Goal: Task Accomplishment & Management: Manage account settings

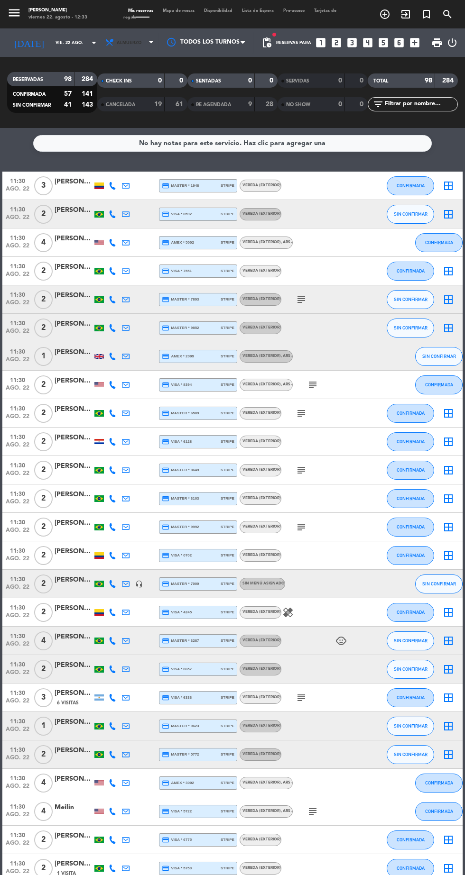
click at [134, 48] on span "Almuerzo" at bounding box center [130, 42] width 57 height 21
click at [125, 105] on div "menu [PERSON_NAME] 22. [PERSON_NAME] - 12:33 Mis reservas Mapa de mesas Disponi…" at bounding box center [232, 64] width 465 height 128
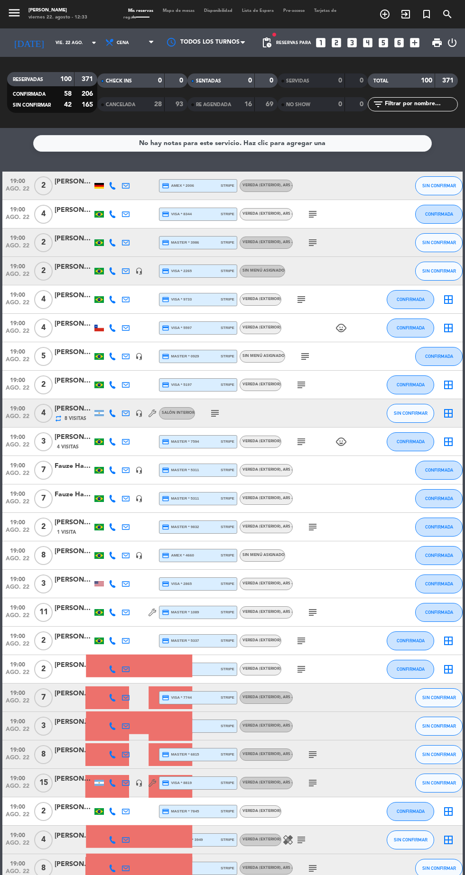
click at [217, 413] on icon "subject" at bounding box center [214, 413] width 11 height 11
click at [310, 407] on div "19:00 ago. 22 4 [PERSON_NAME] repeat 8 Visitas headset_mic Salón interior subje…" at bounding box center [232, 413] width 460 height 28
click at [82, 412] on div "[PERSON_NAME]" at bounding box center [74, 408] width 38 height 11
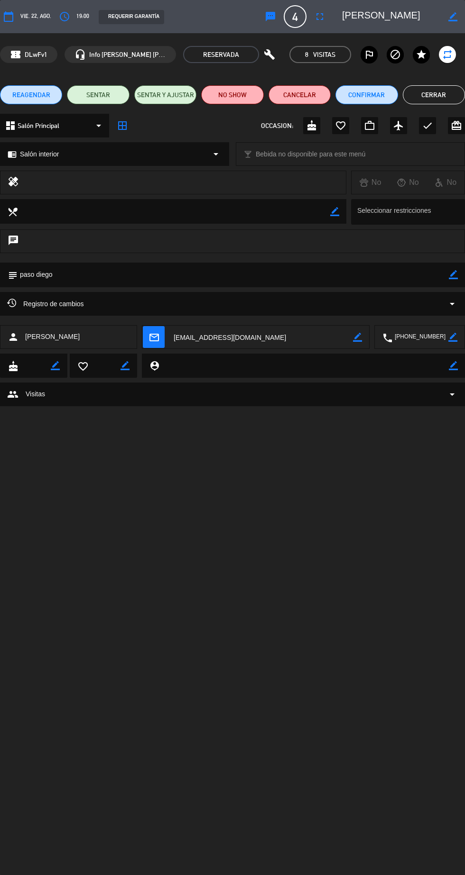
click at [442, 95] on button "Cerrar" at bounding box center [433, 94] width 62 height 19
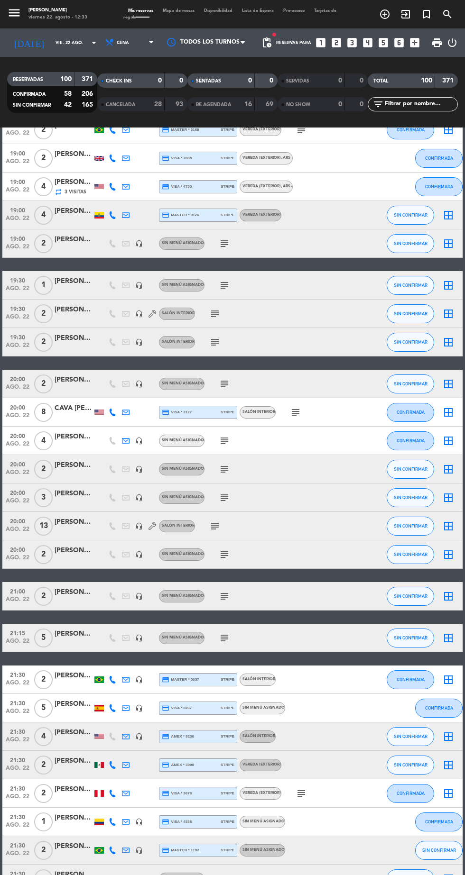
scroll to position [852, 0]
click at [299, 411] on icon "subject" at bounding box center [295, 412] width 11 height 11
click at [223, 501] on icon "subject" at bounding box center [224, 497] width 11 height 11
click at [215, 526] on icon "subject" at bounding box center [214, 525] width 11 height 11
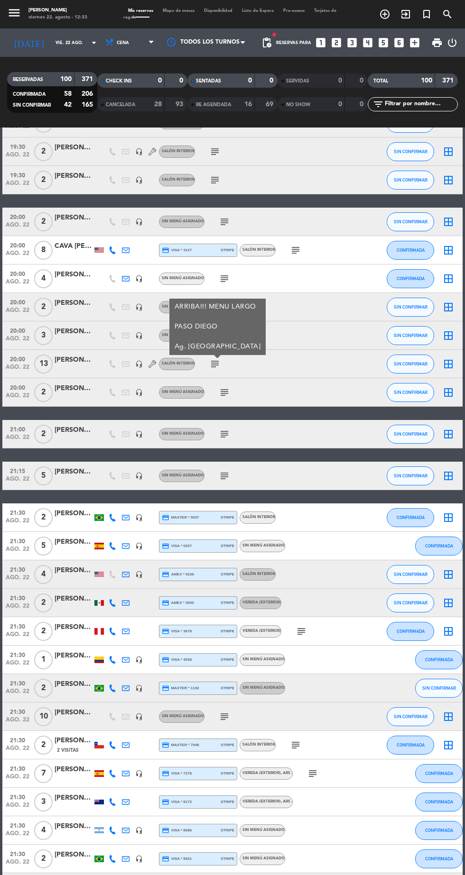
scroll to position [1016, 0]
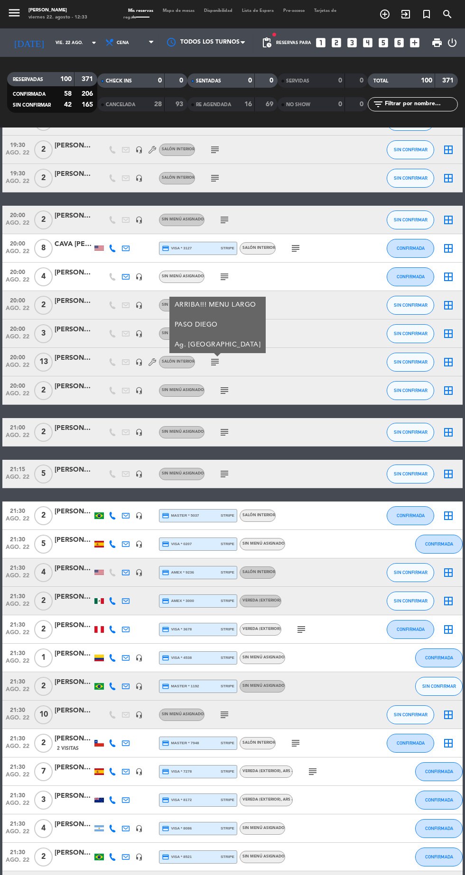
click at [223, 431] on icon "subject" at bounding box center [224, 432] width 11 height 11
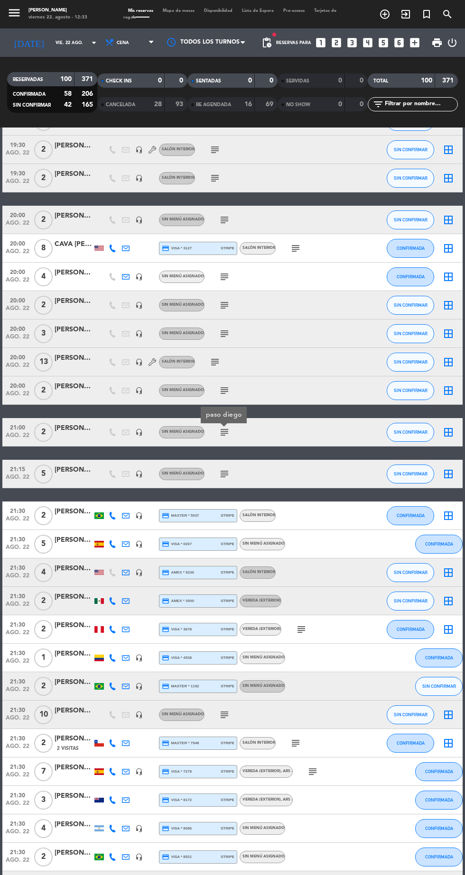
click at [227, 474] on icon "subject" at bounding box center [224, 473] width 11 height 11
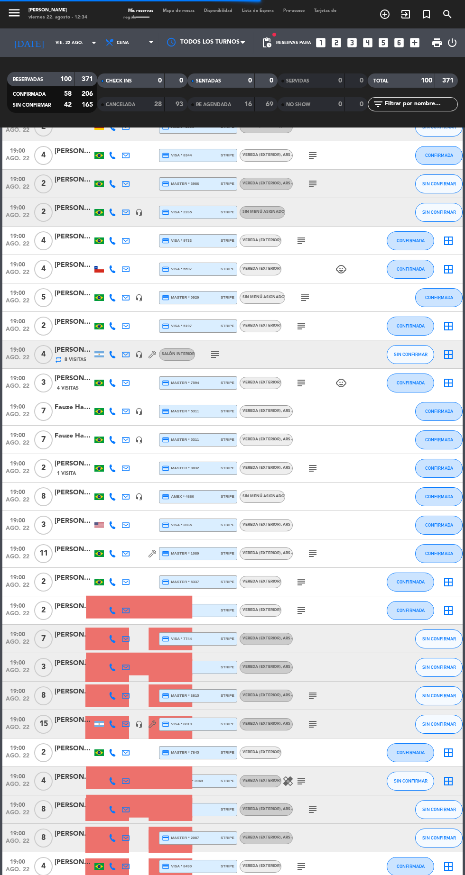
scroll to position [0, 0]
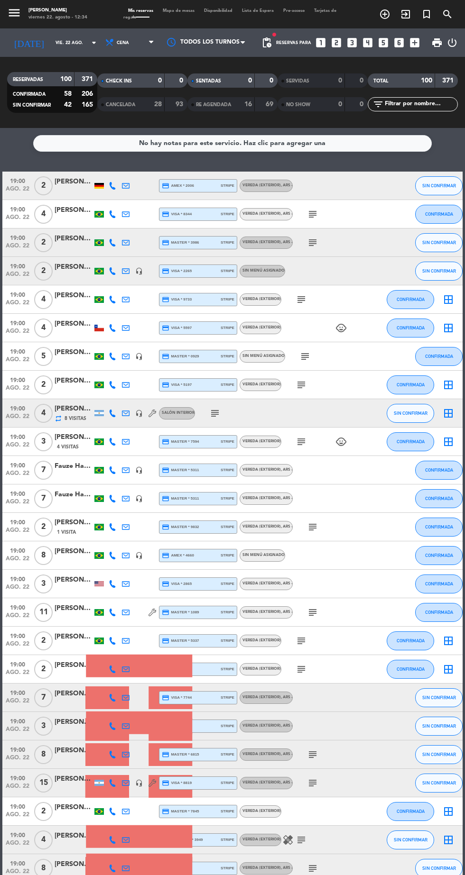
click at [86, 466] on div "Fauze Haddad Junior" at bounding box center [74, 466] width 38 height 11
